Goal: Transaction & Acquisition: Purchase product/service

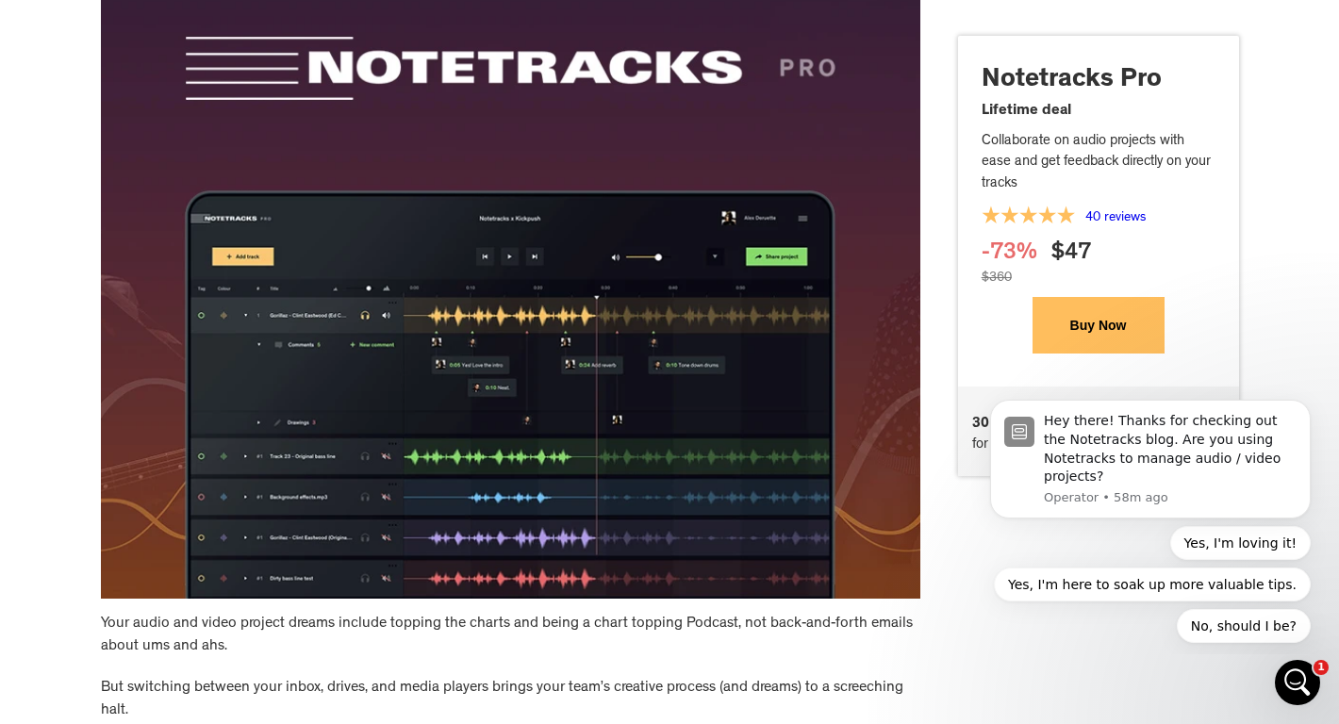
scroll to position [264, 0]
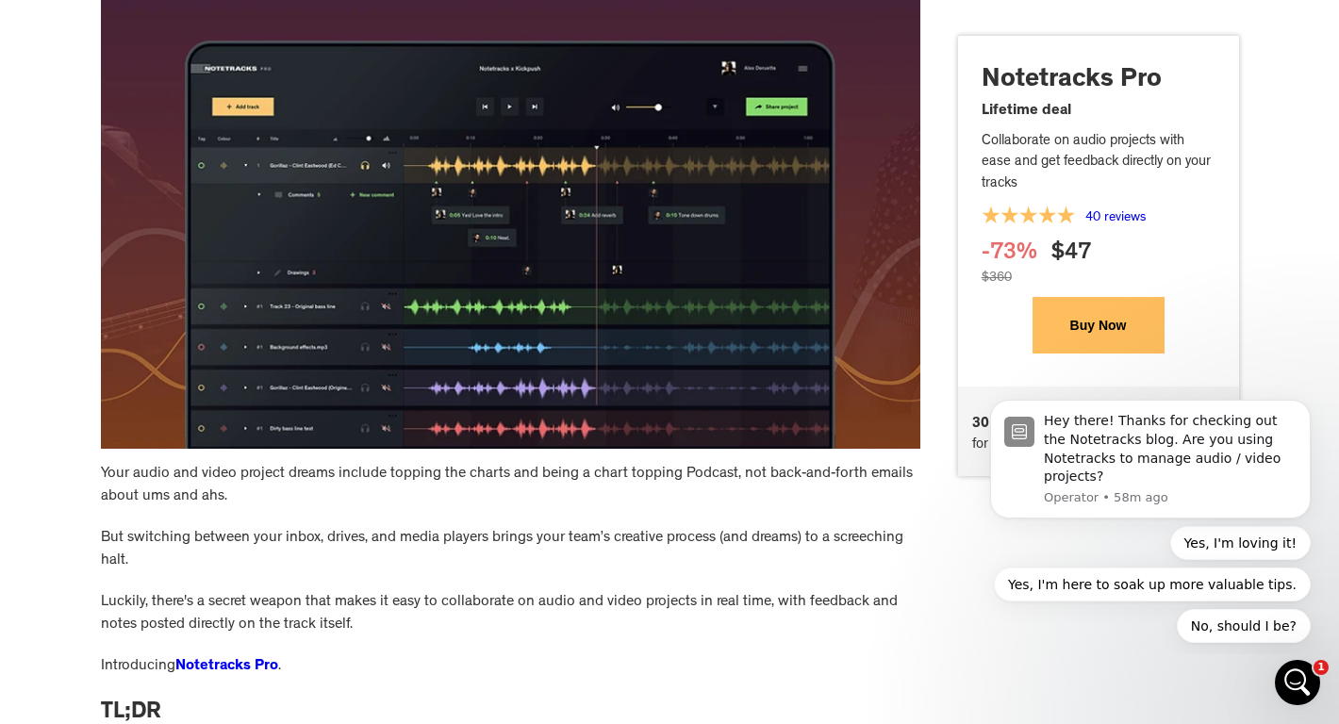
click at [1293, 675] on icon "Open Intercom Messenger" at bounding box center [1294, 680] width 31 height 31
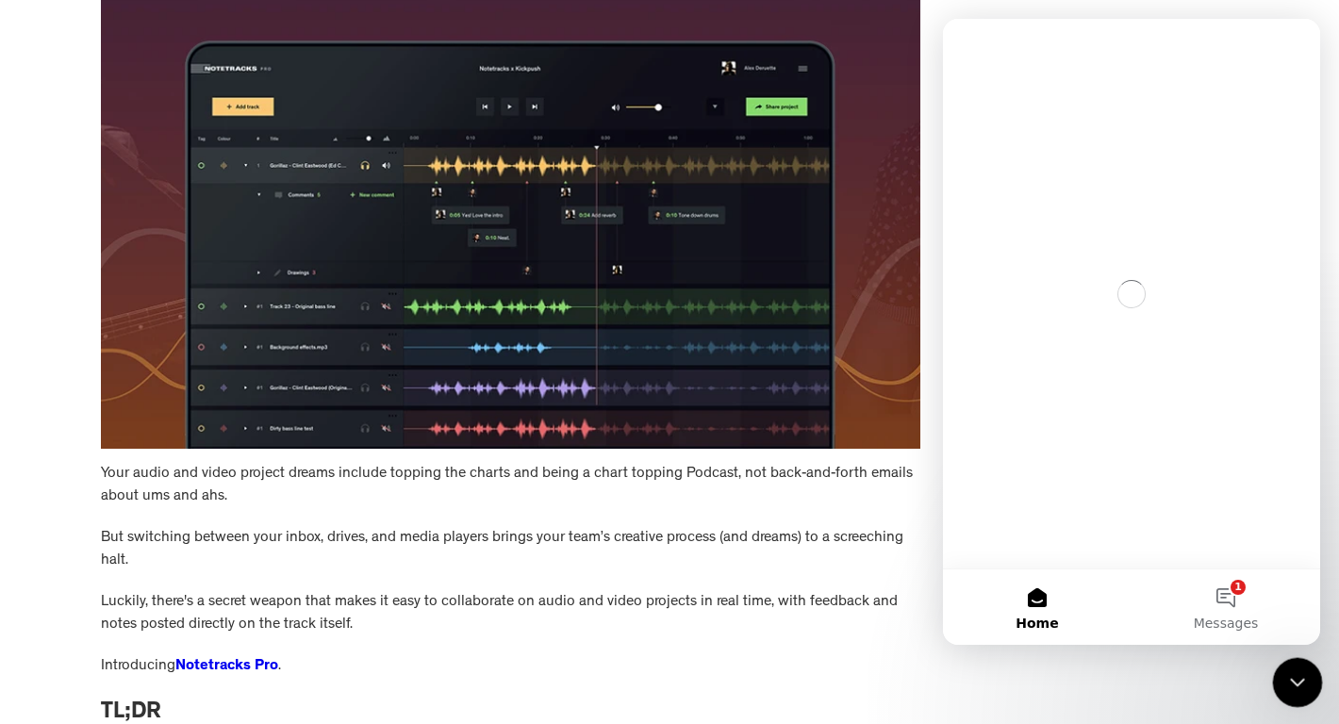
scroll to position [0, 0]
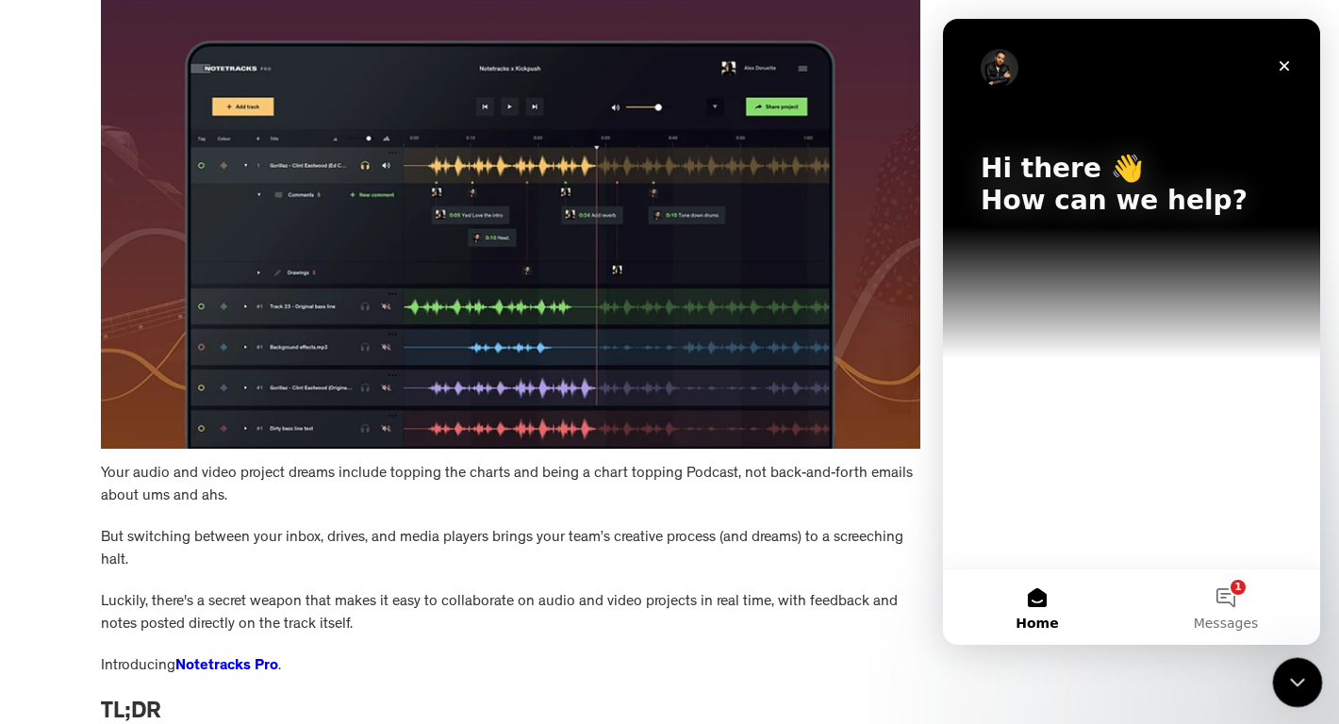
click at [1288, 670] on icon "Close Intercom Messenger" at bounding box center [1294, 680] width 23 height 23
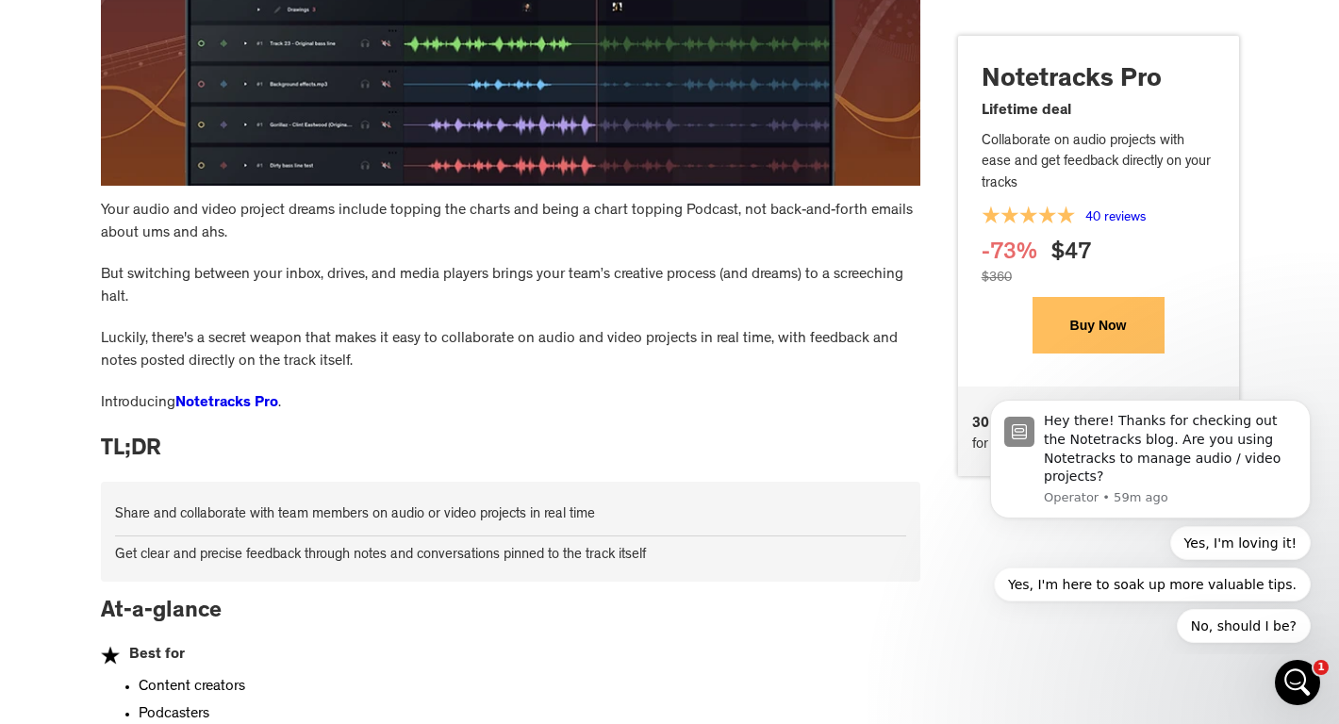
scroll to position [1098, 0]
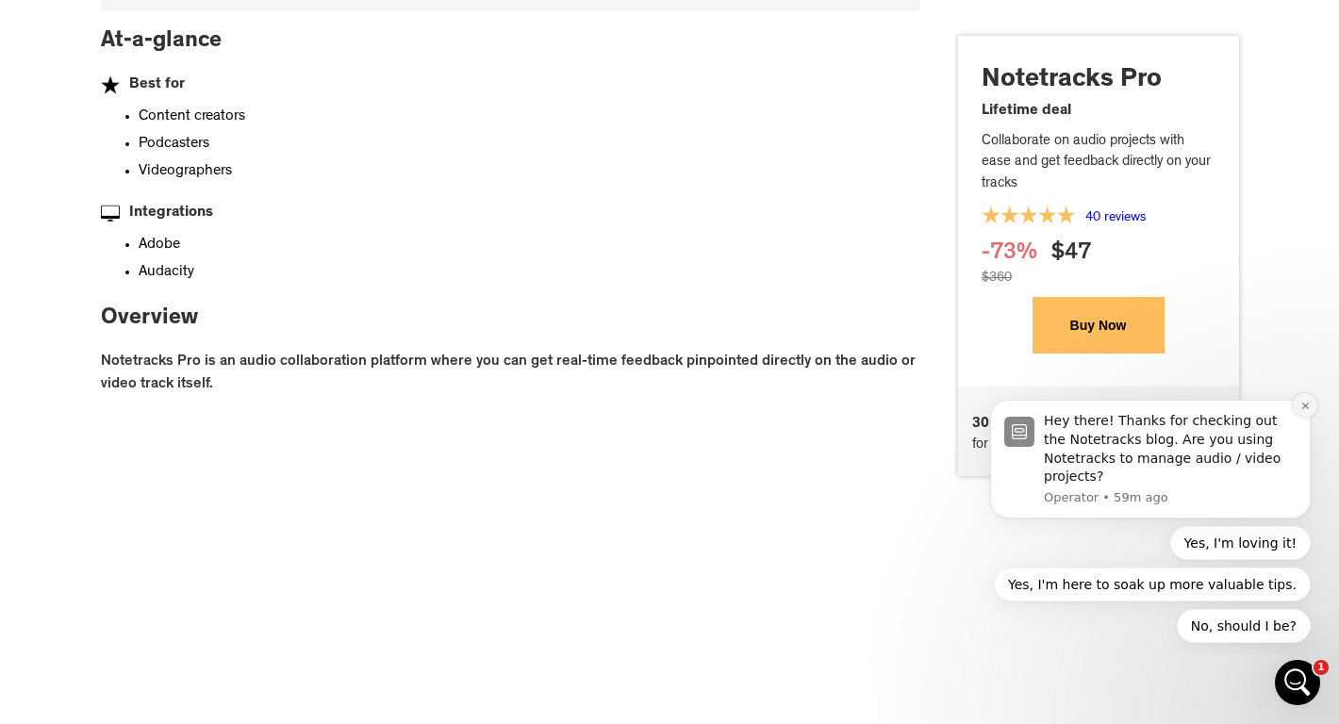
click at [1296, 407] on button "Dismiss notification" at bounding box center [1305, 405] width 25 height 25
